Goal: Find specific page/section: Find specific page/section

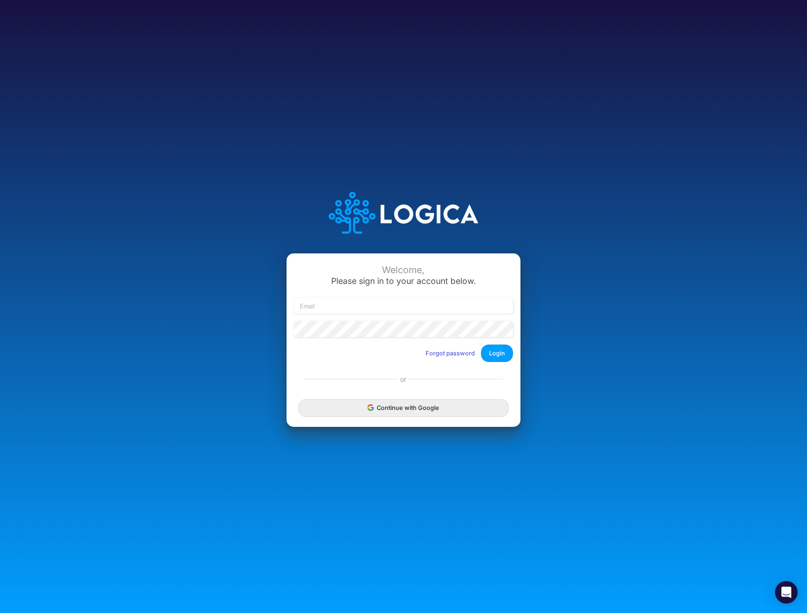
type input "[EMAIL_ADDRESS][DOMAIN_NAME]"
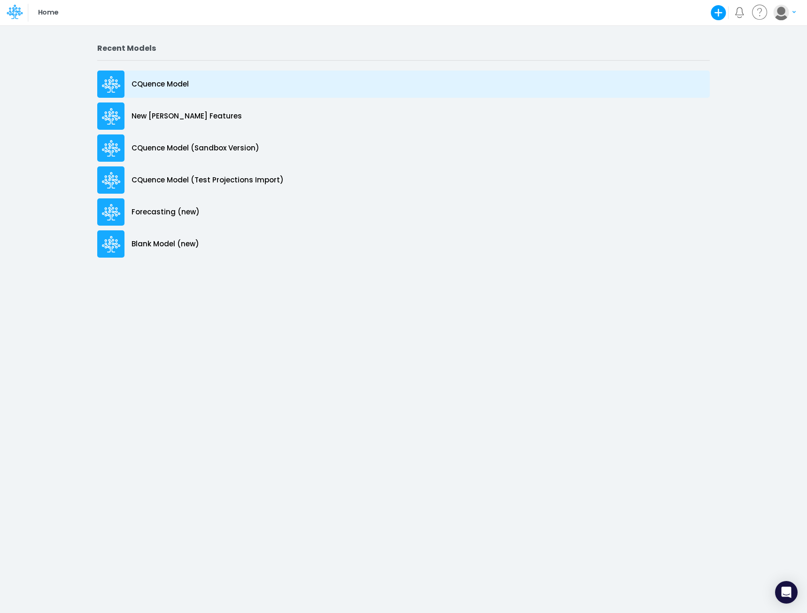
click at [158, 83] on p "CQuence Model" at bounding box center [160, 84] width 57 height 11
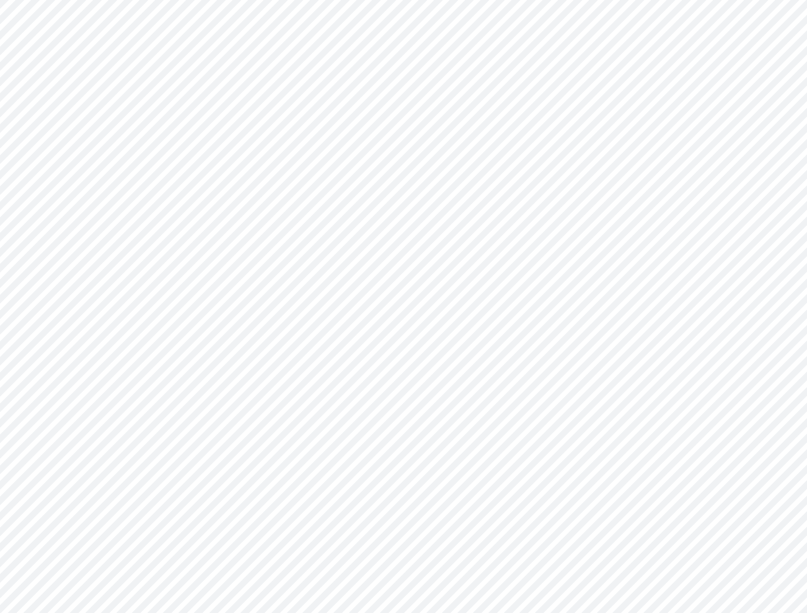
type input "Consolidated All by Month"
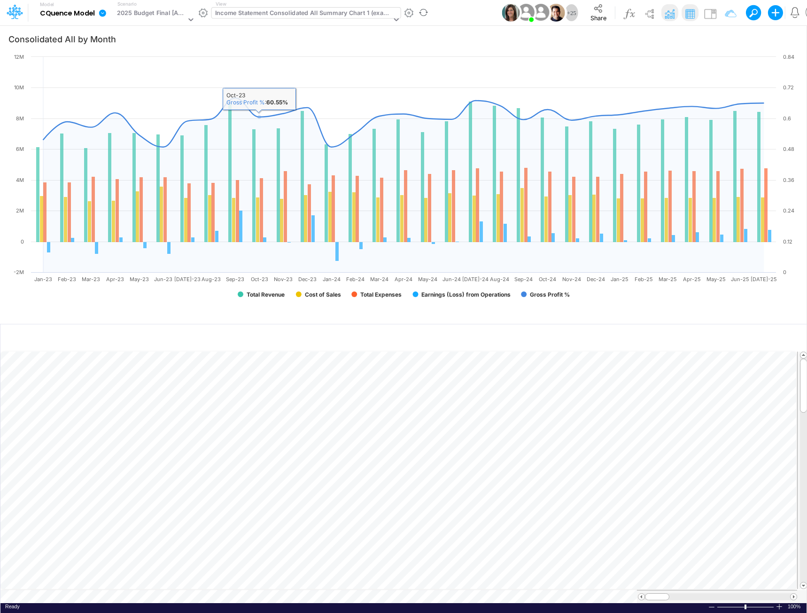
click at [280, 11] on div "Income Statement Consolidated All Summary Chart 1 (example)" at bounding box center [303, 13] width 176 height 11
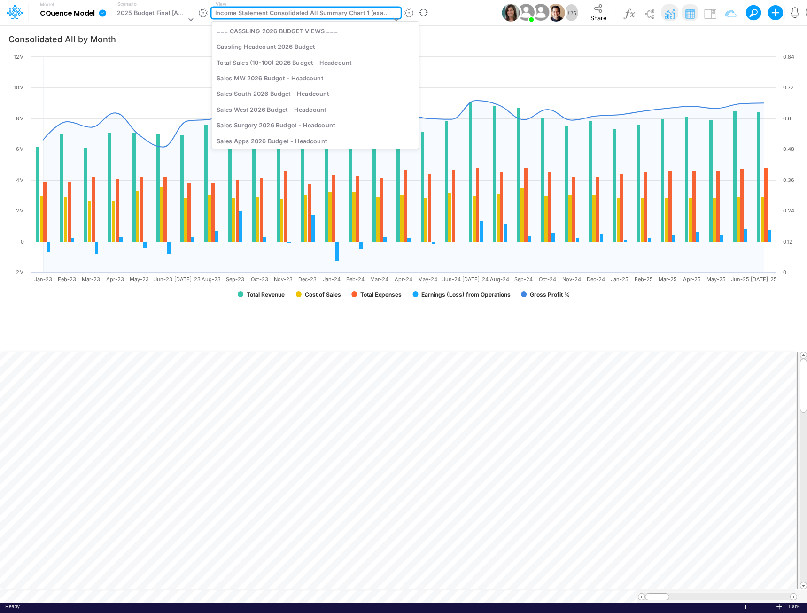
scroll to position [1523, 0]
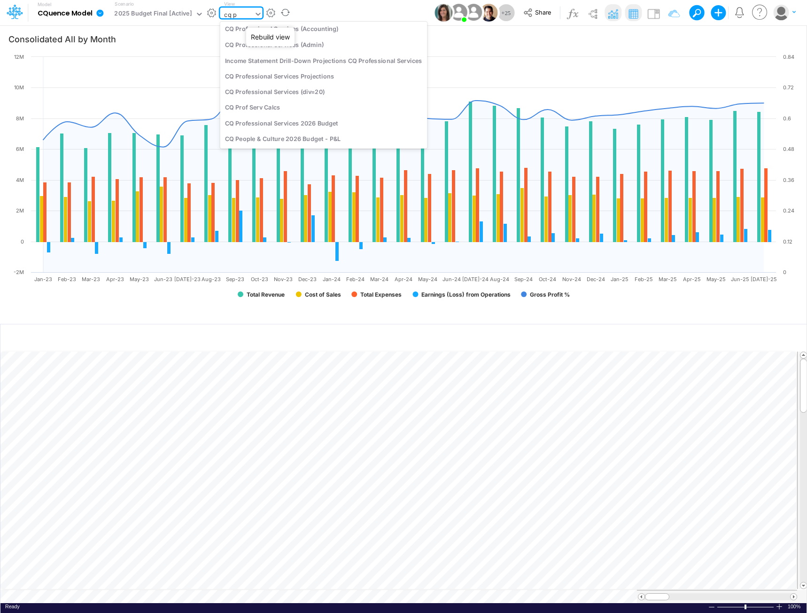
type input "cq pr"
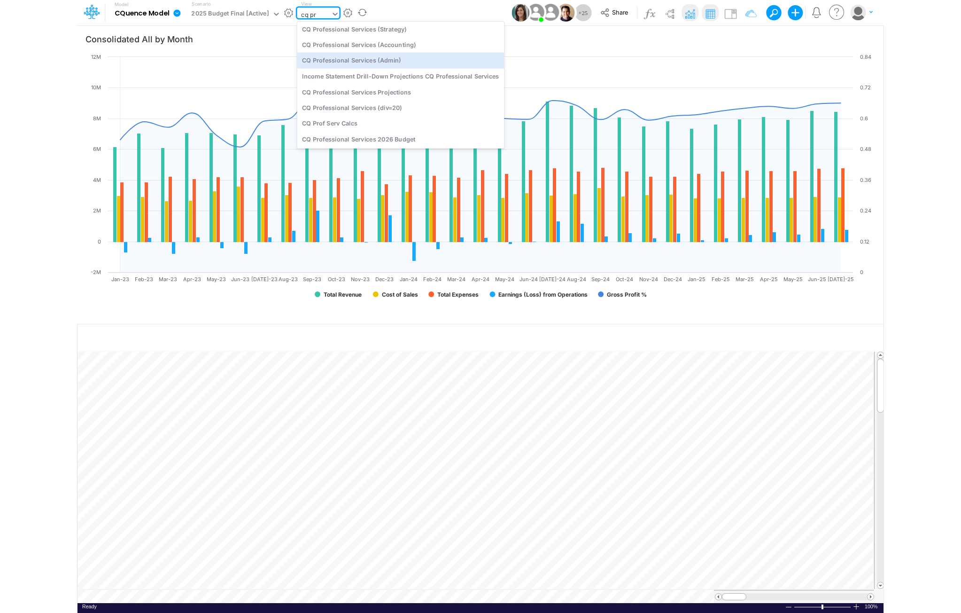
scroll to position [0, 0]
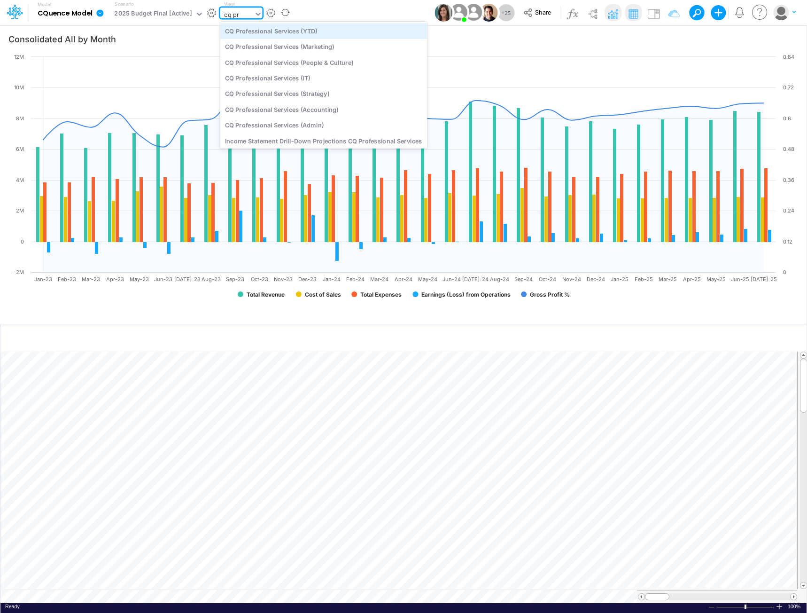
click at [296, 26] on div "CQ Professional Services (YTD)" at bounding box center [323, 31] width 207 height 16
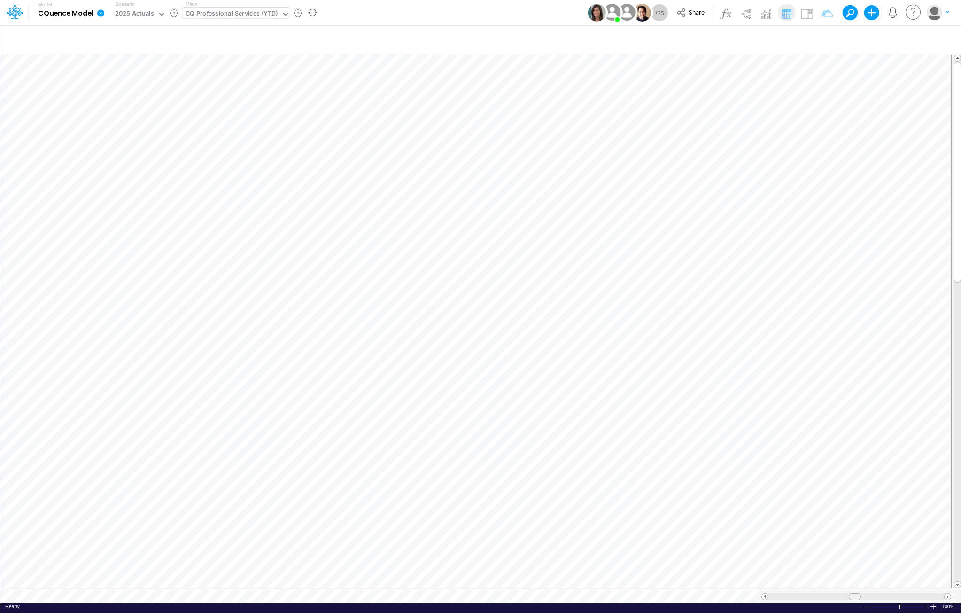
scroll to position [5, 0]
click at [807, 593] on span at bounding box center [856, 596] width 6 height 6
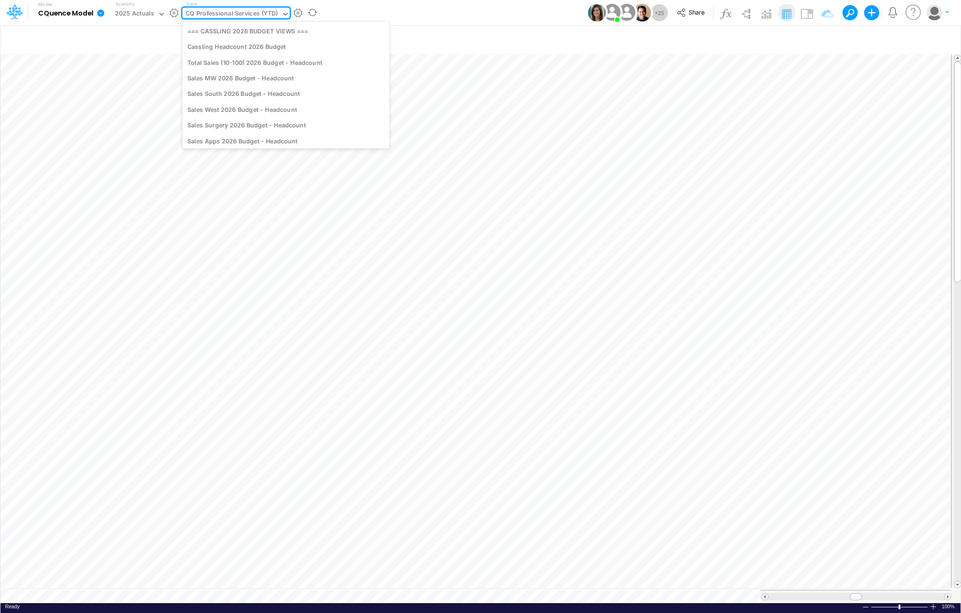
click at [246, 16] on div "CQ Professional Services (YTD)" at bounding box center [232, 14] width 92 height 11
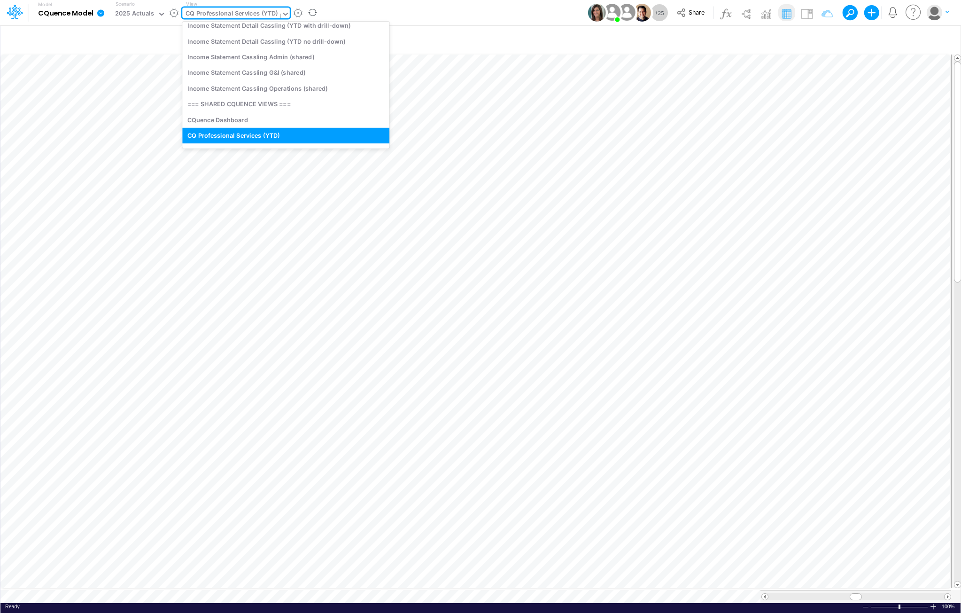
scroll to position [0, 0]
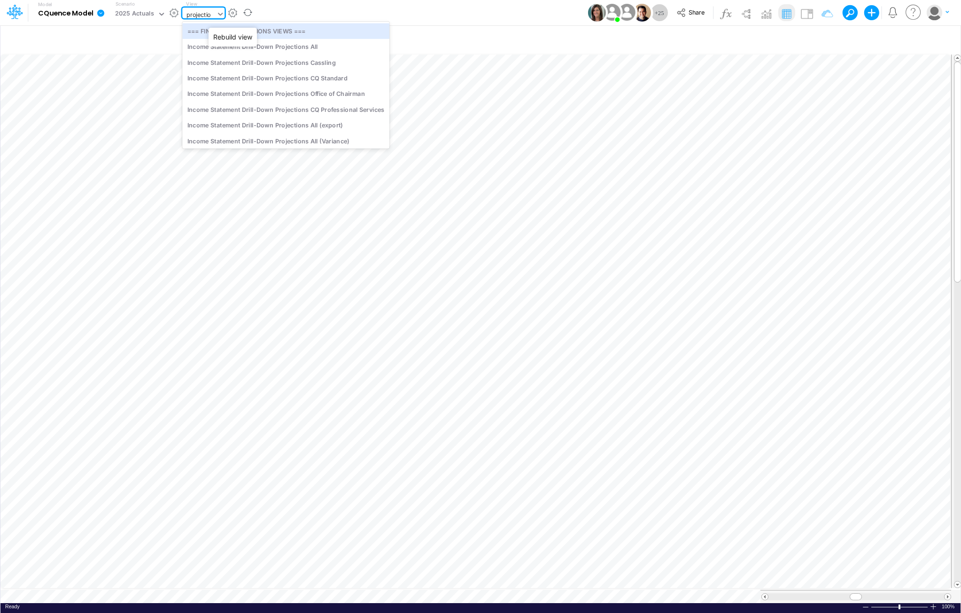
type input "projection"
click at [285, 78] on div "Income Statement Drill-Down Projections CQ Standard" at bounding box center [285, 78] width 207 height 16
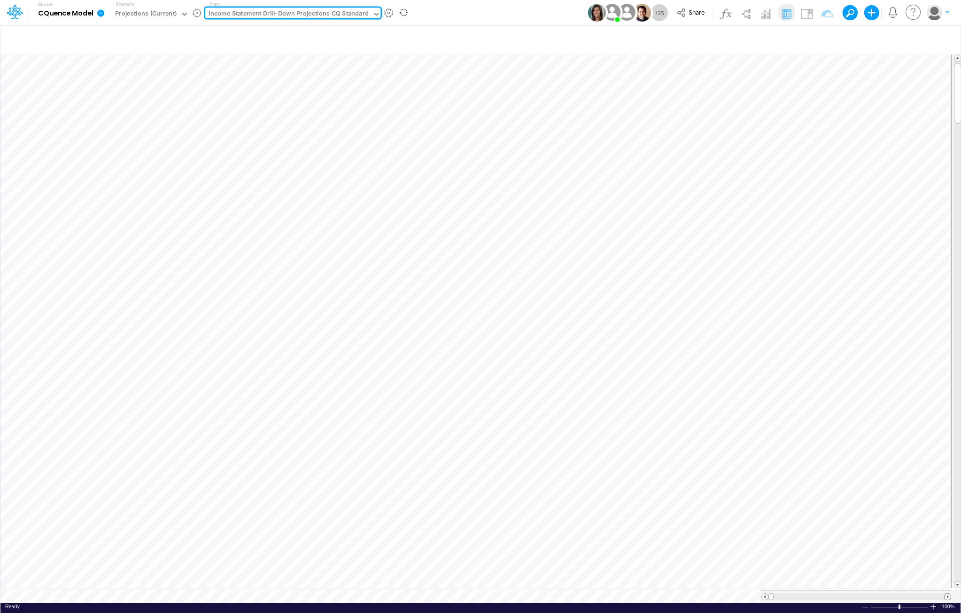
click at [807, 593] on span at bounding box center [948, 596] width 6 height 6
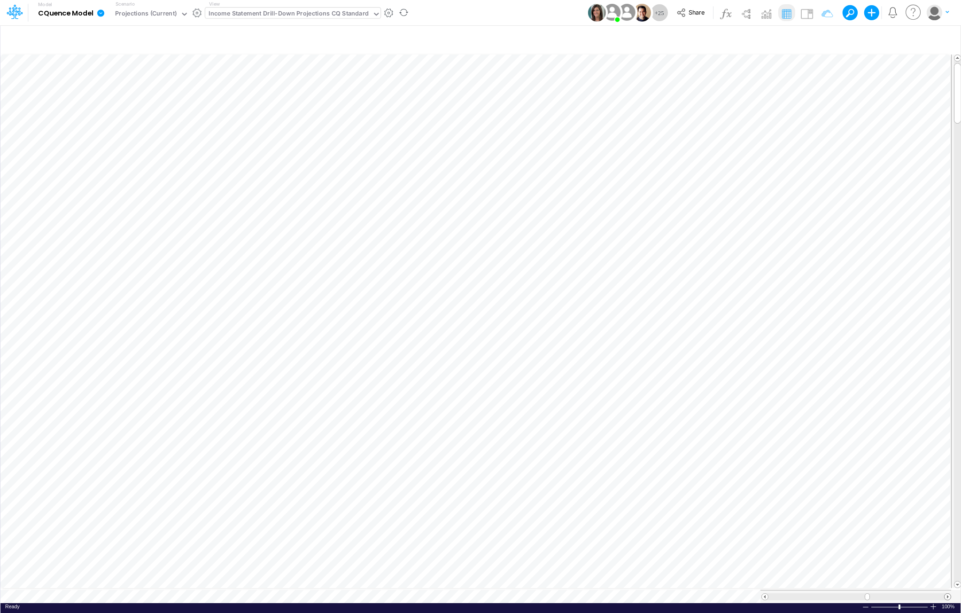
click at [807, 593] on span at bounding box center [948, 596] width 6 height 6
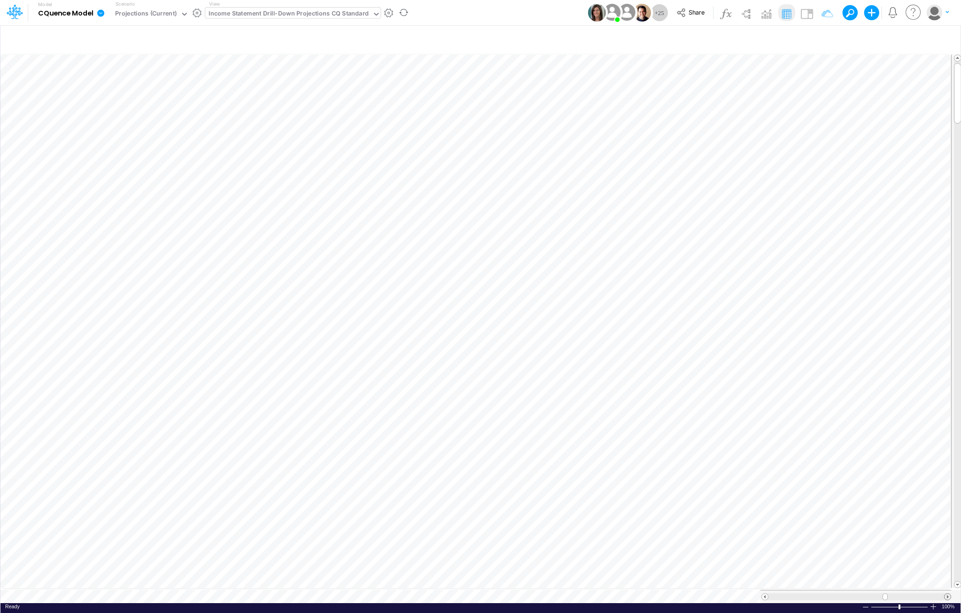
click at [807, 593] on span at bounding box center [948, 596] width 6 height 6
click at [769, 593] on div at bounding box center [857, 596] width 176 height 7
click at [807, 593] on span at bounding box center [885, 596] width 6 height 6
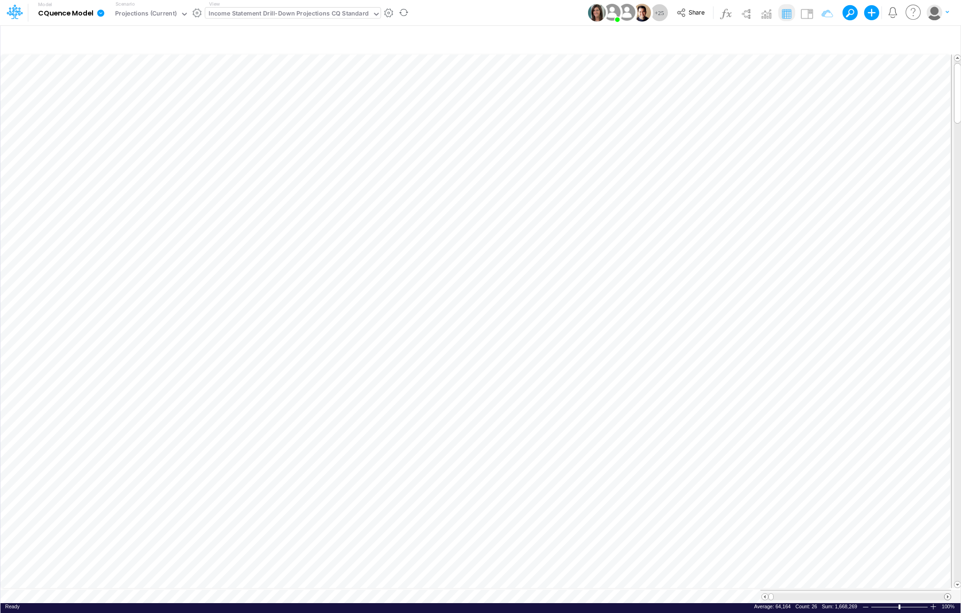
click at [807, 593] on span at bounding box center [948, 596] width 6 height 6
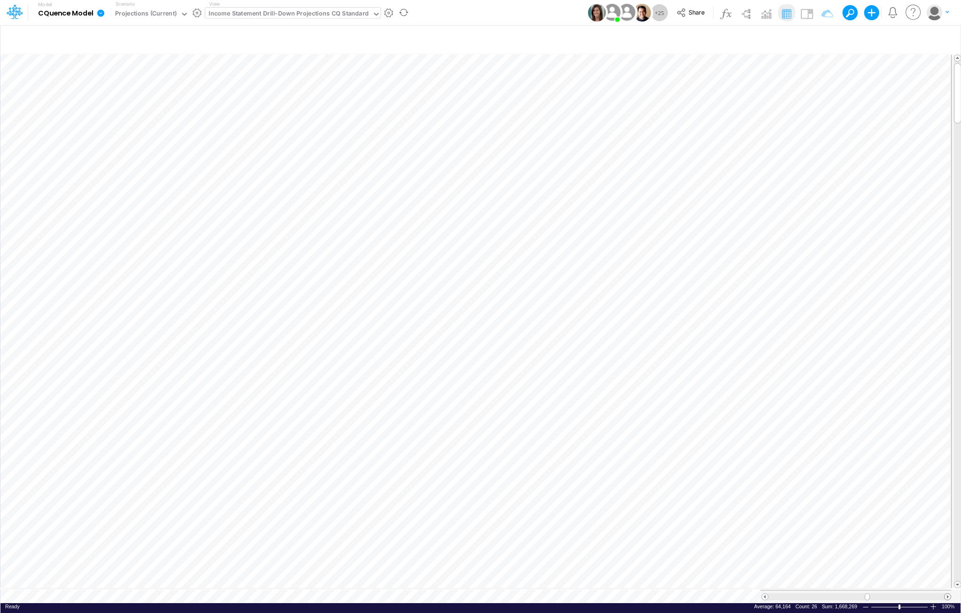
click at [807, 593] on span at bounding box center [948, 596] width 6 height 6
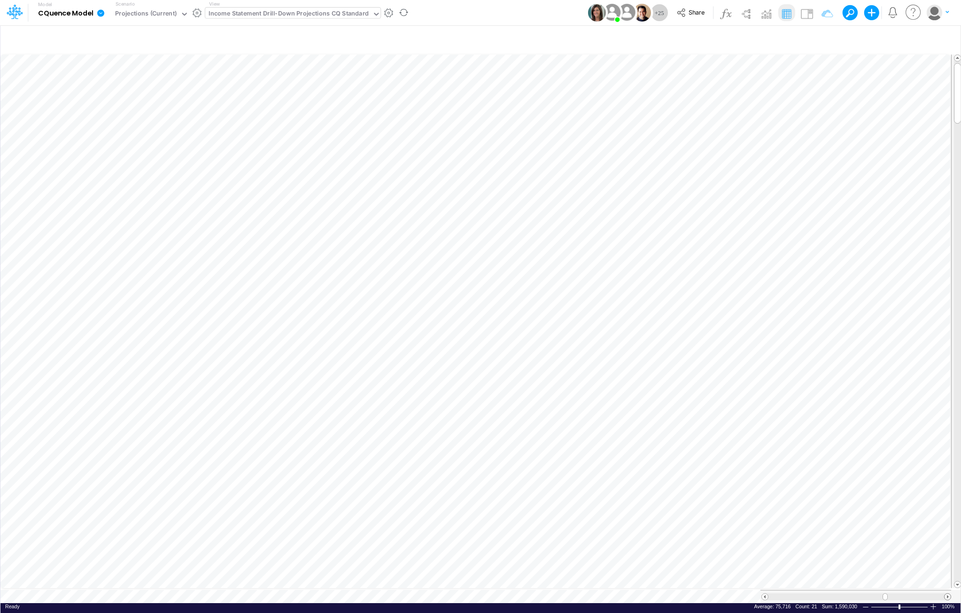
click at [807, 593] on span at bounding box center [948, 596] width 6 height 6
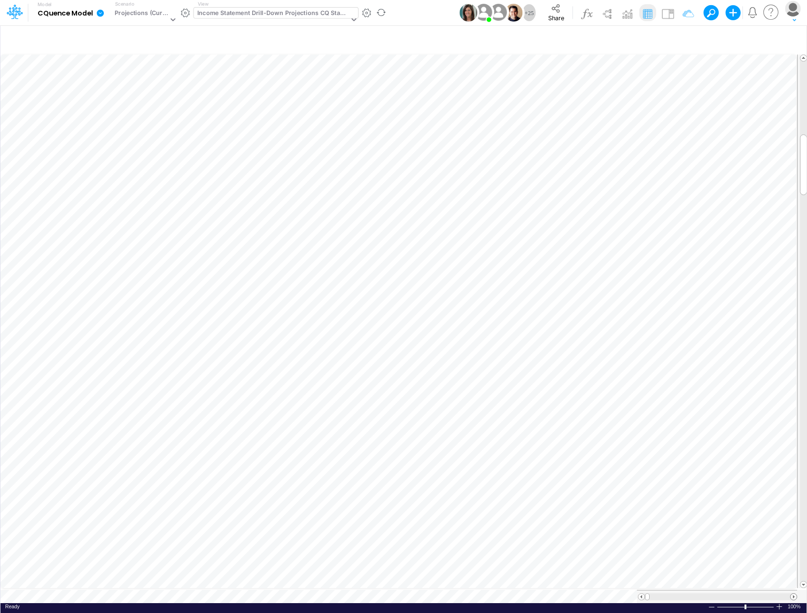
click at [796, 593] on span at bounding box center [794, 596] width 6 height 6
click at [794, 593] on span at bounding box center [794, 596] width 6 height 6
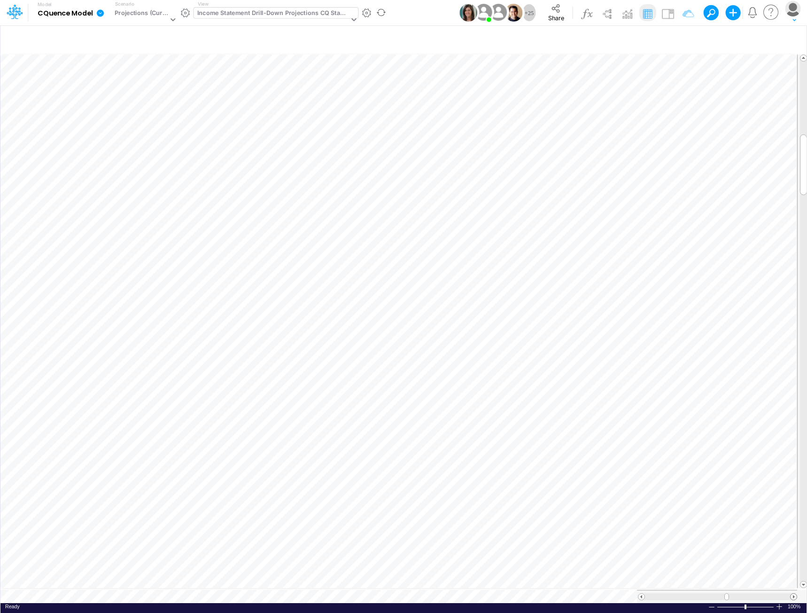
click at [794, 593] on span at bounding box center [794, 596] width 6 height 6
click at [793, 593] on span at bounding box center [794, 596] width 6 height 6
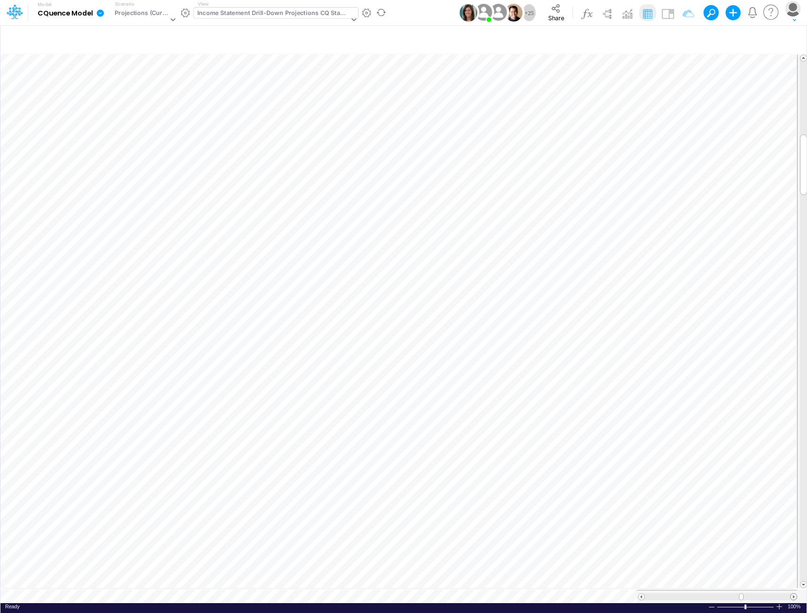
click at [793, 593] on span at bounding box center [794, 596] width 6 height 6
click at [640, 593] on span at bounding box center [641, 596] width 6 height 6
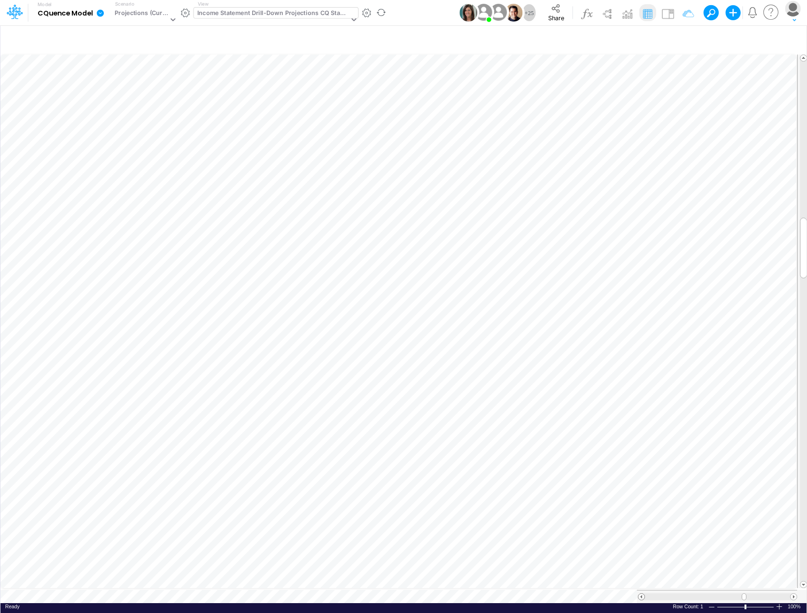
click at [640, 593] on span at bounding box center [641, 596] width 6 height 6
click at [641, 593] on span at bounding box center [641, 596] width 6 height 6
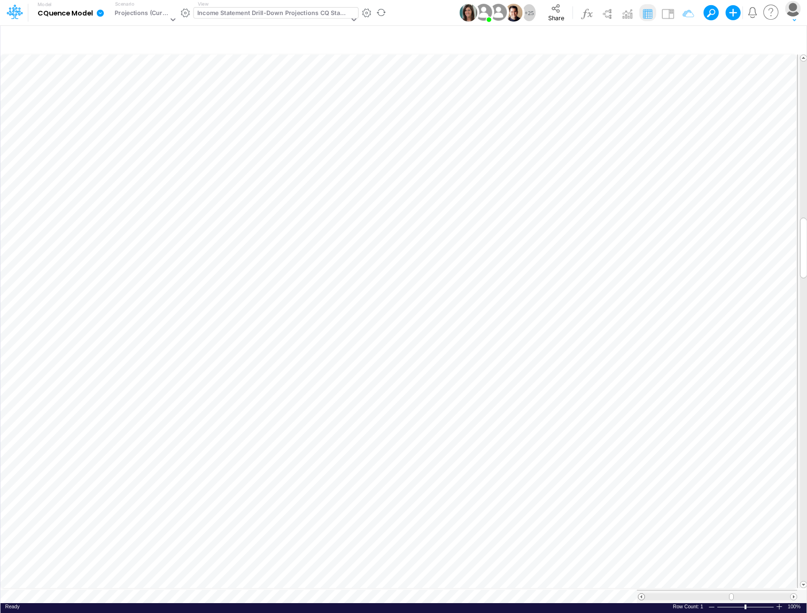
click at [641, 593] on span at bounding box center [641, 596] width 6 height 6
click at [794, 593] on span at bounding box center [794, 596] width 6 height 6
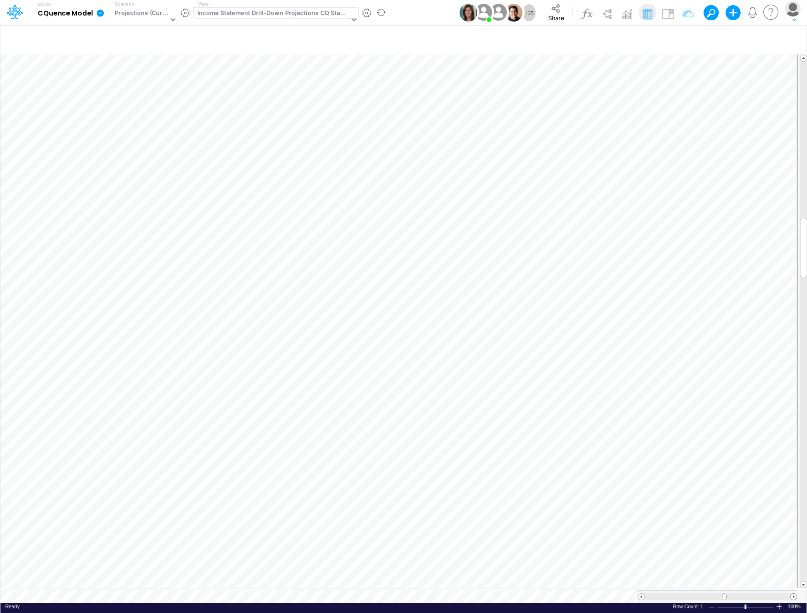
click at [794, 593] on span at bounding box center [794, 596] width 6 height 6
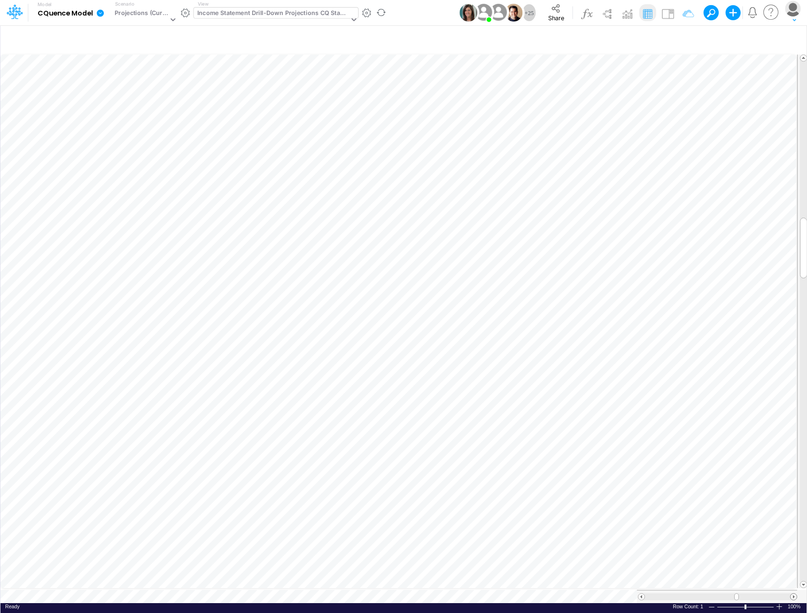
click at [794, 593] on span at bounding box center [794, 596] width 6 height 6
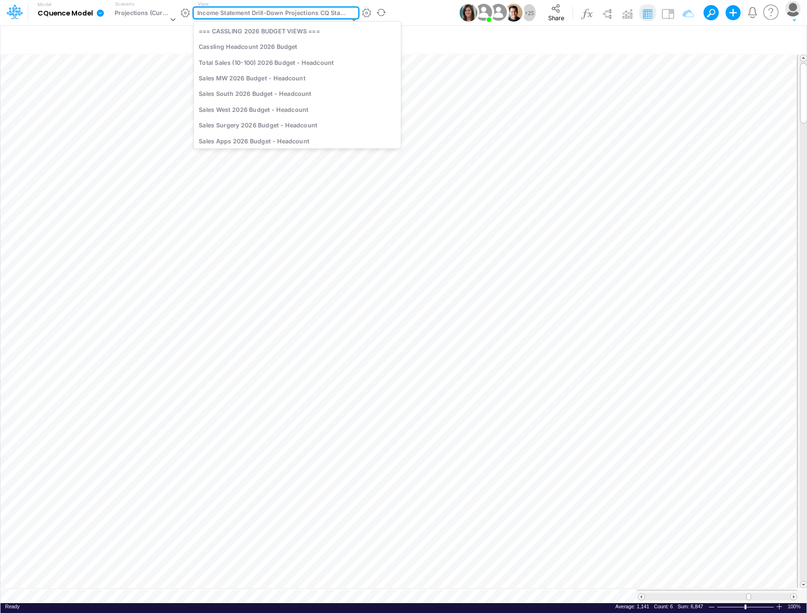
click at [224, 11] on div "Income Statement Drill-Down Projections CQ Standard" at bounding box center [273, 13] width 152 height 11
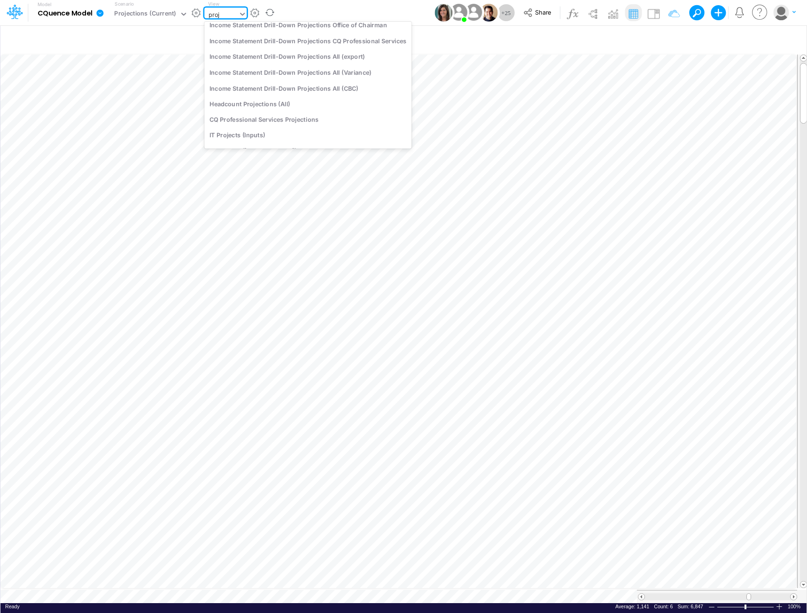
scroll to position [0, 0]
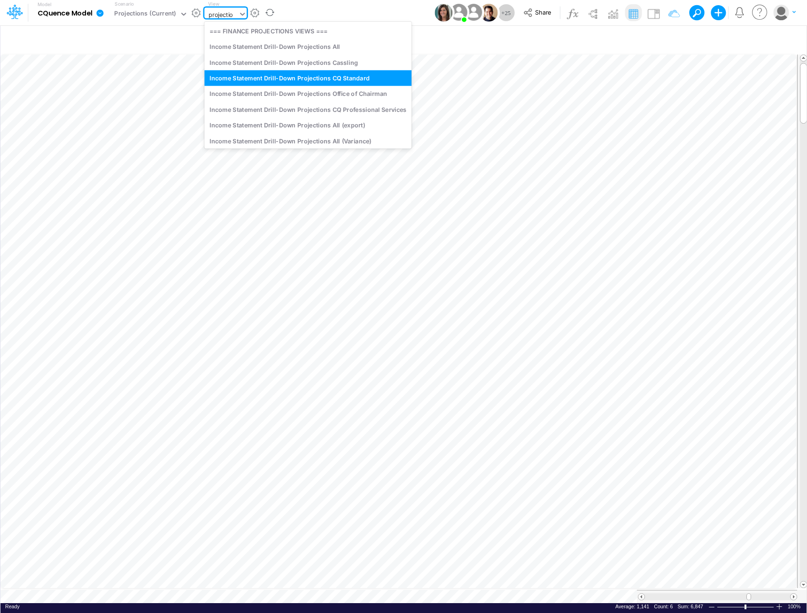
type input "projection"
click at [266, 63] on div "Income Statement Drill-Down Projections Cassling" at bounding box center [307, 62] width 207 height 16
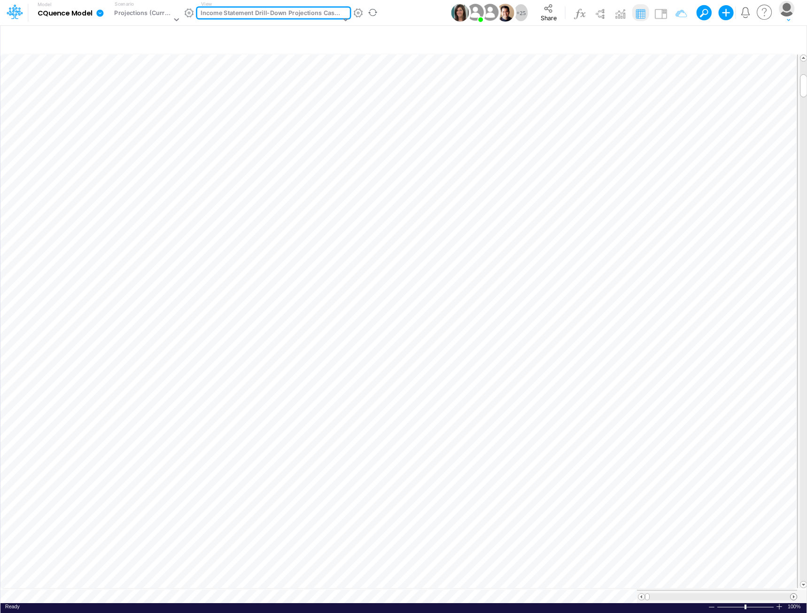
click at [794, 593] on span at bounding box center [794, 596] width 6 height 6
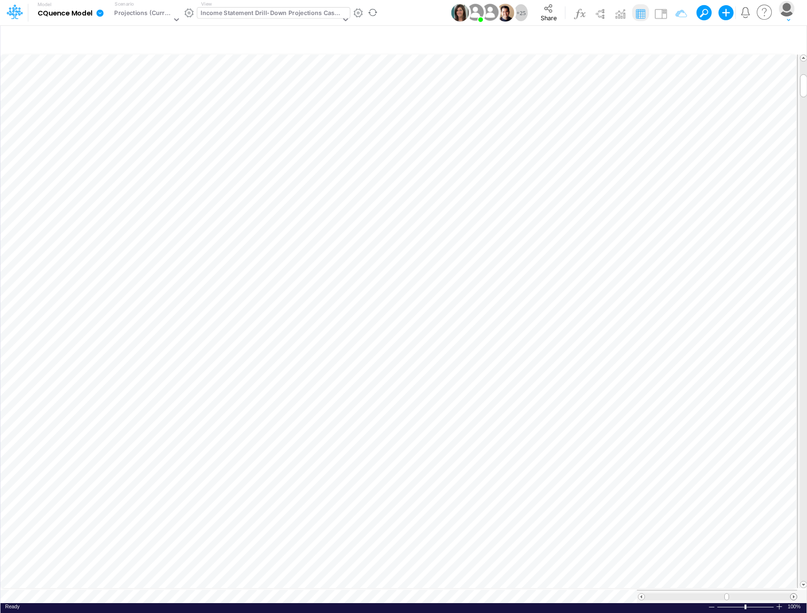
click at [794, 593] on span at bounding box center [794, 596] width 6 height 6
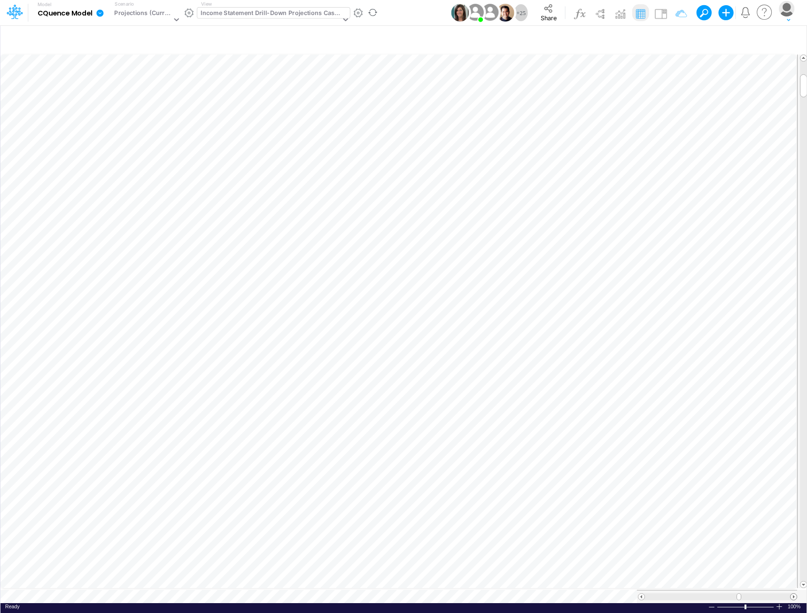
click at [794, 593] on span at bounding box center [794, 596] width 6 height 6
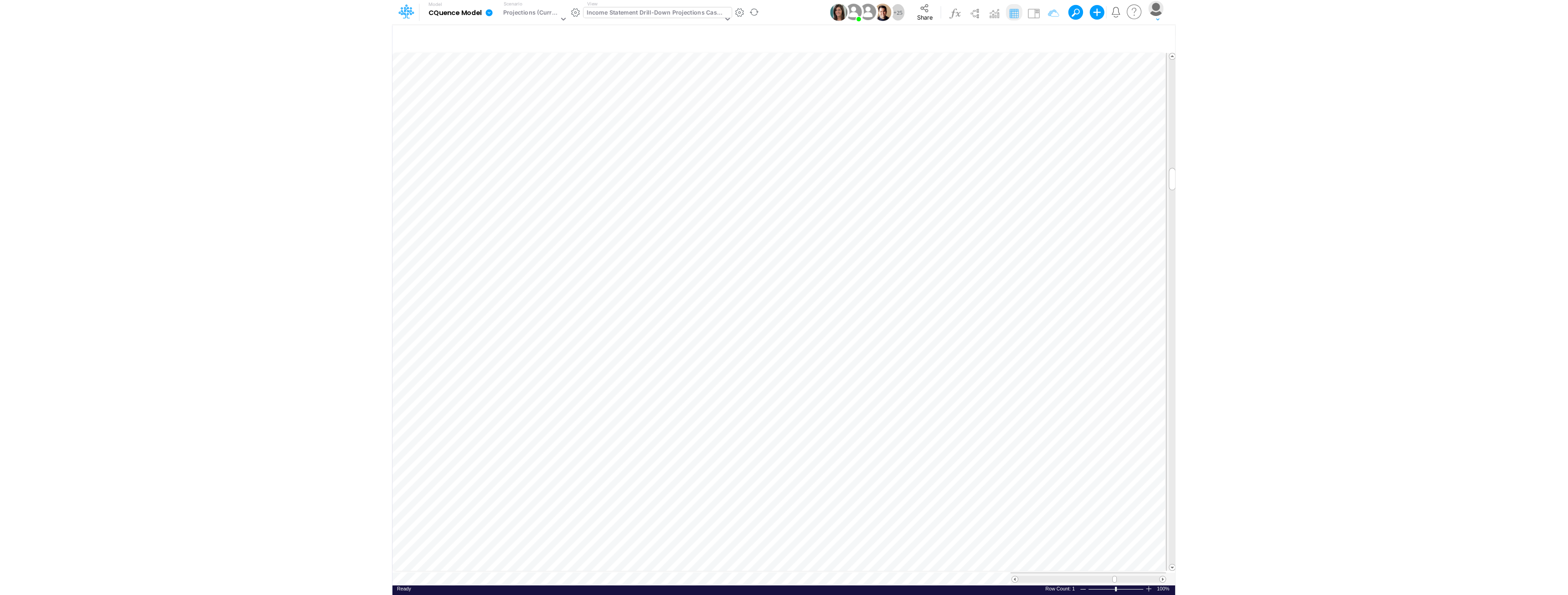
scroll to position [5, 0]
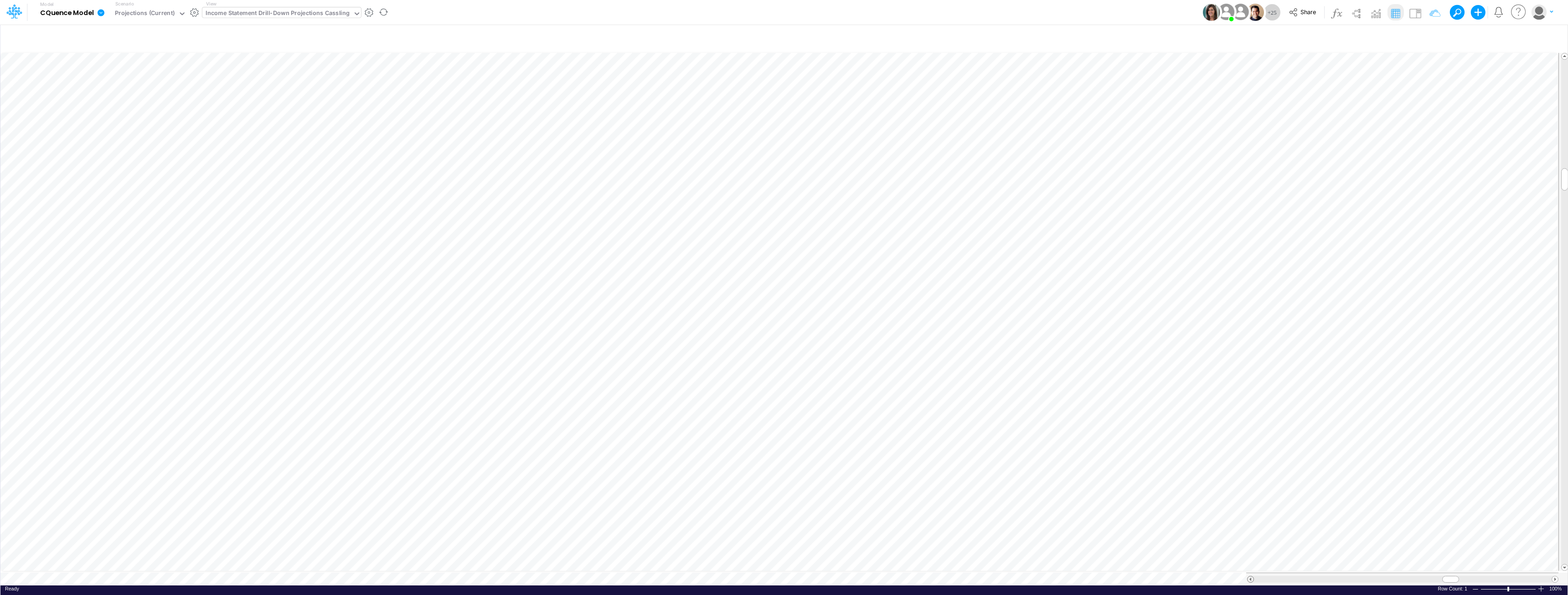
click at [783, 577] on span at bounding box center [1251, 579] width 6 height 6
